Goal: Transaction & Acquisition: Purchase product/service

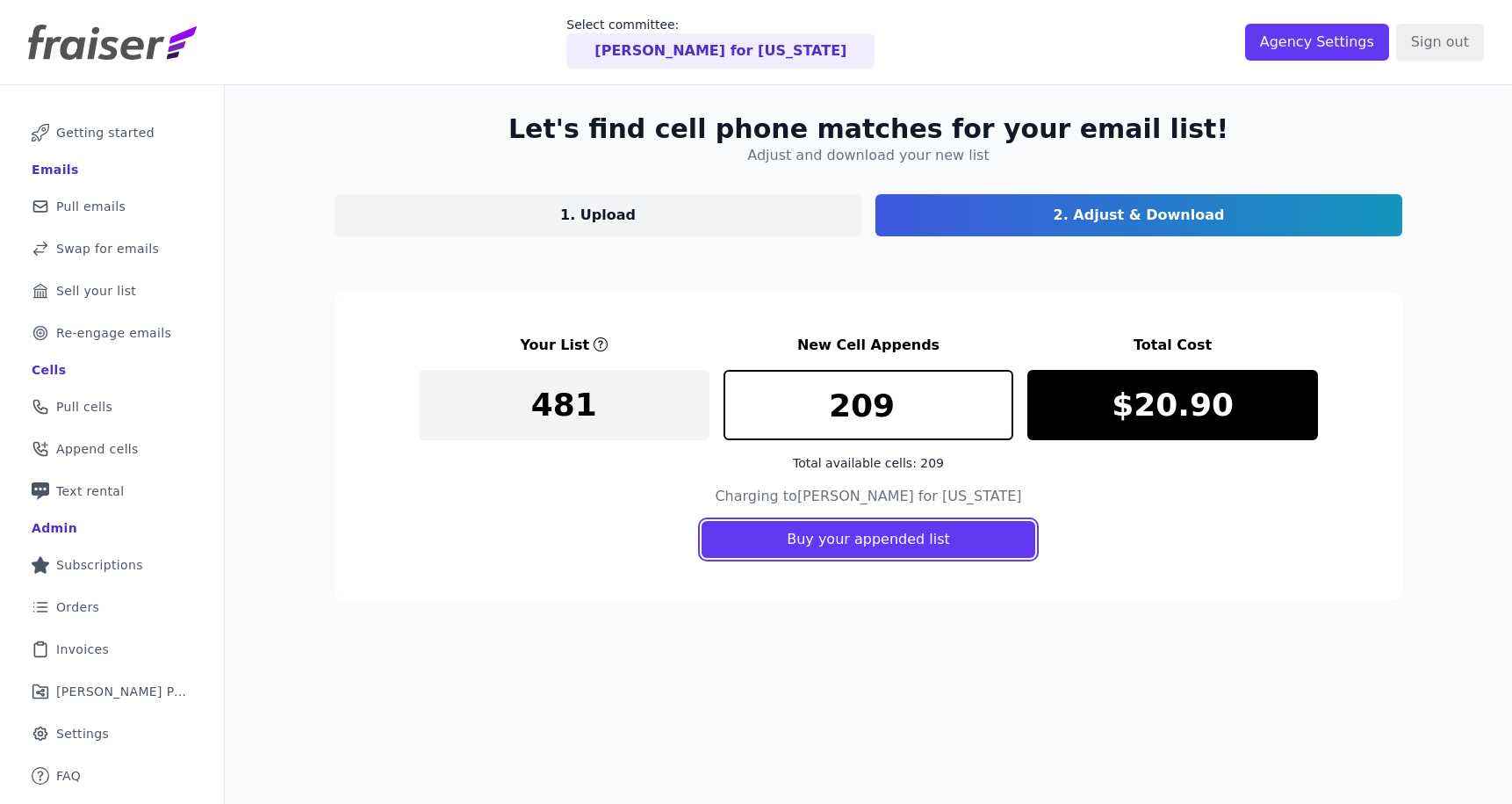
click at [825, 547] on button "Buy your appended list" at bounding box center [869, 540] width 334 height 37
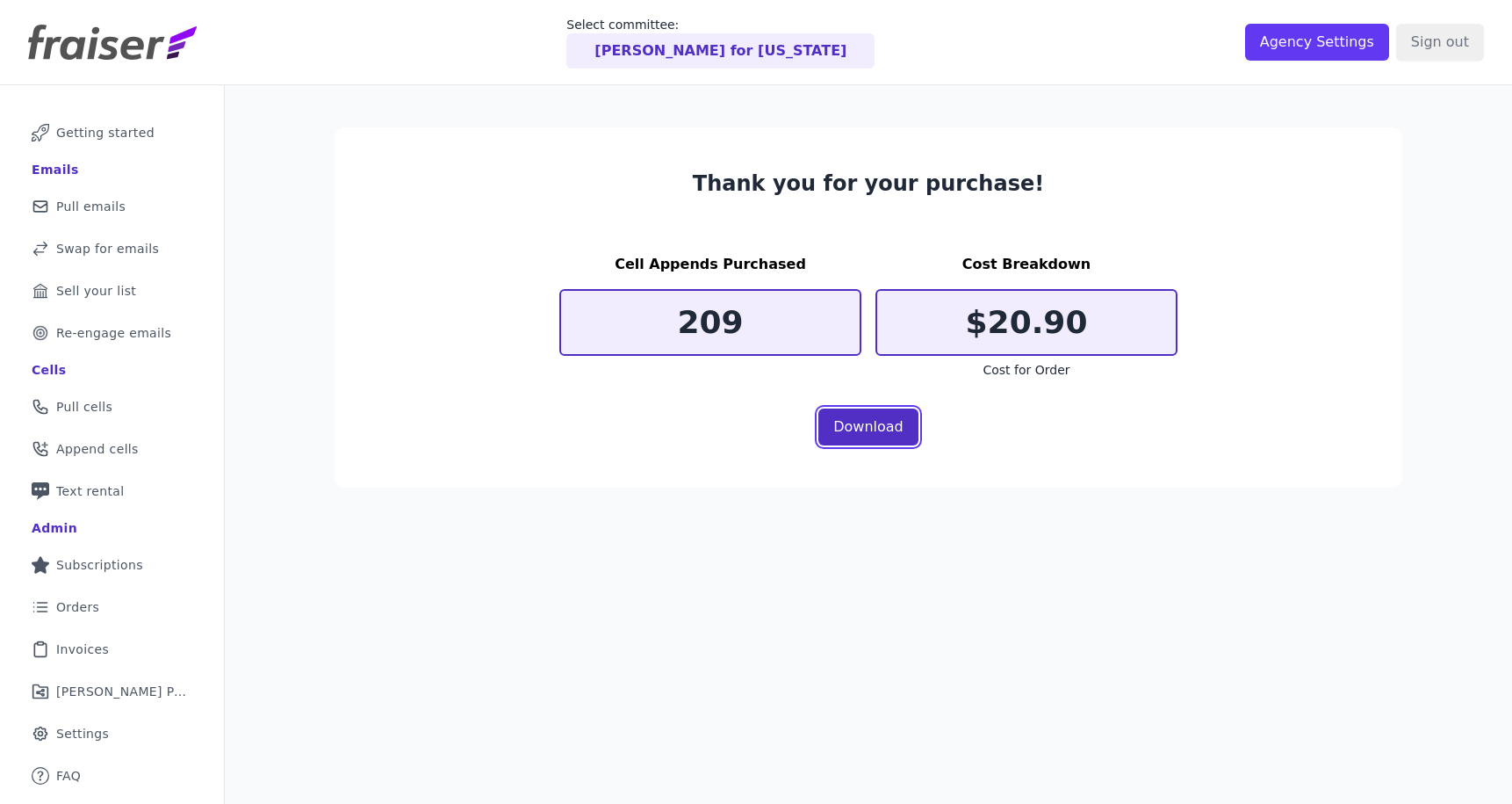
click at [863, 435] on link "Download" at bounding box center [869, 427] width 100 height 37
